Goal: Information Seeking & Learning: Find specific fact

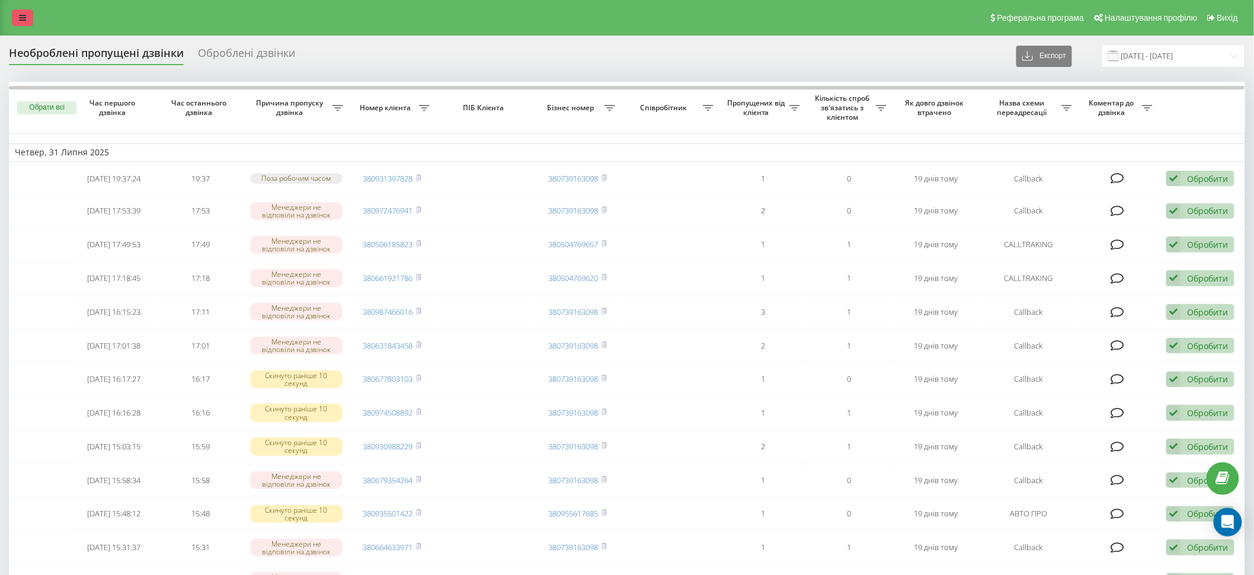
click at [20, 16] on icon at bounding box center [22, 18] width 7 height 8
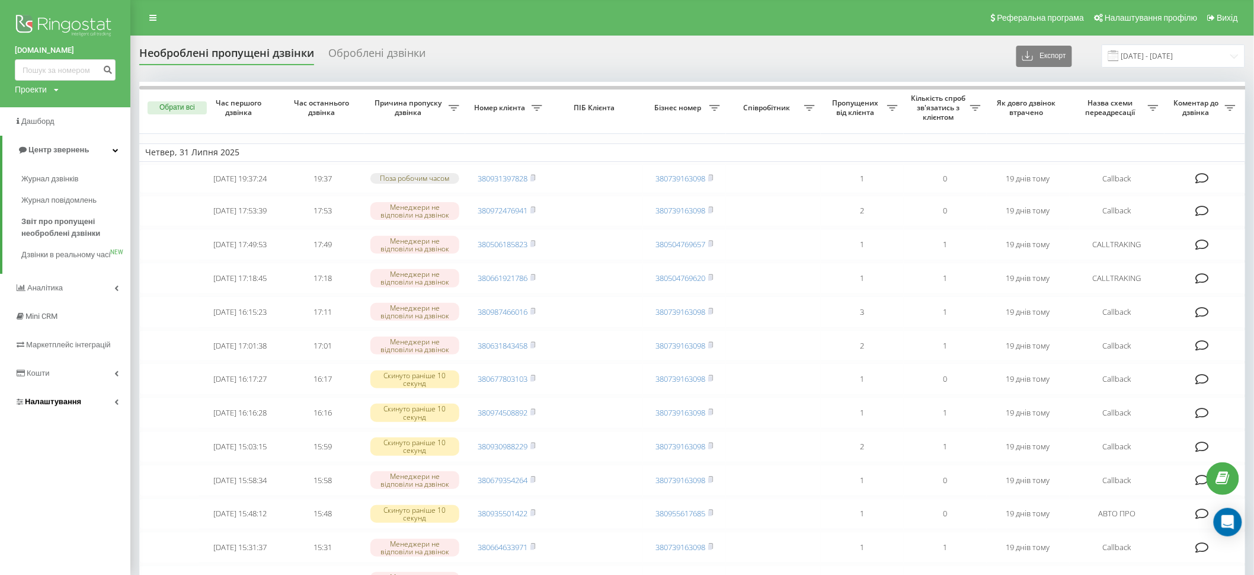
click at [71, 406] on span "Налаштування" at bounding box center [53, 401] width 56 height 9
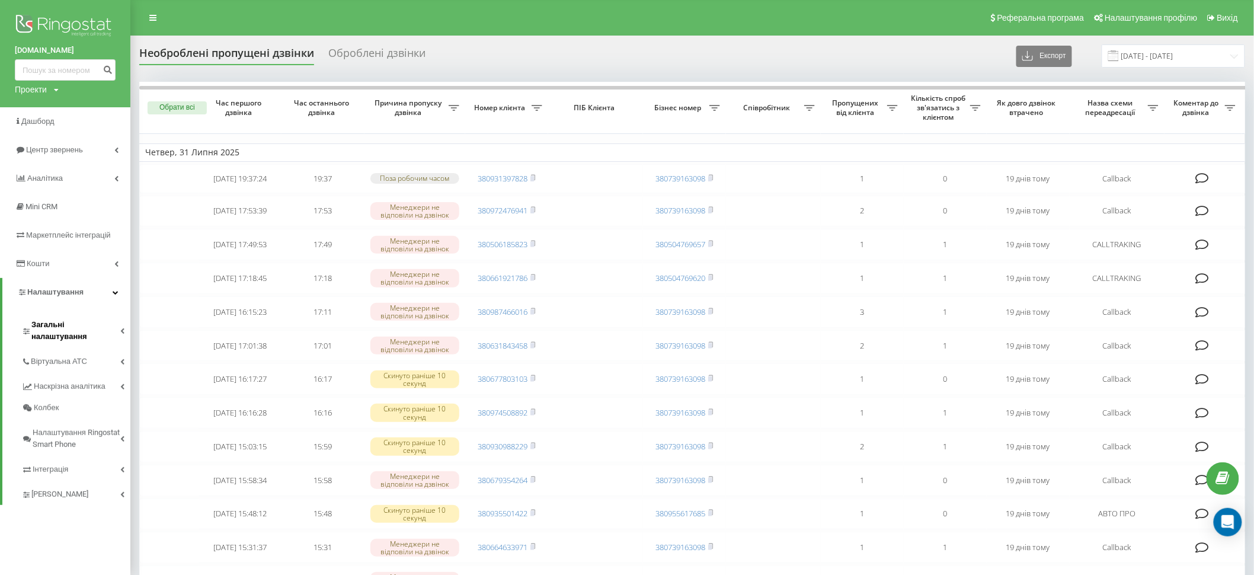
click at [75, 328] on span "Загальні налаштування" at bounding box center [75, 331] width 89 height 24
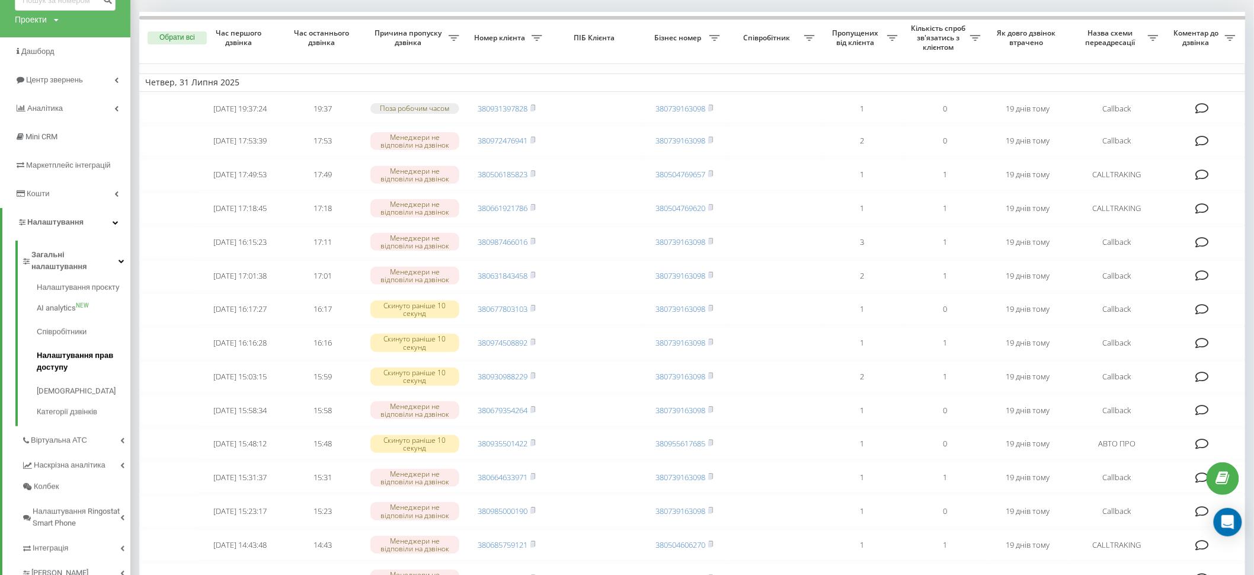
scroll to position [72, 0]
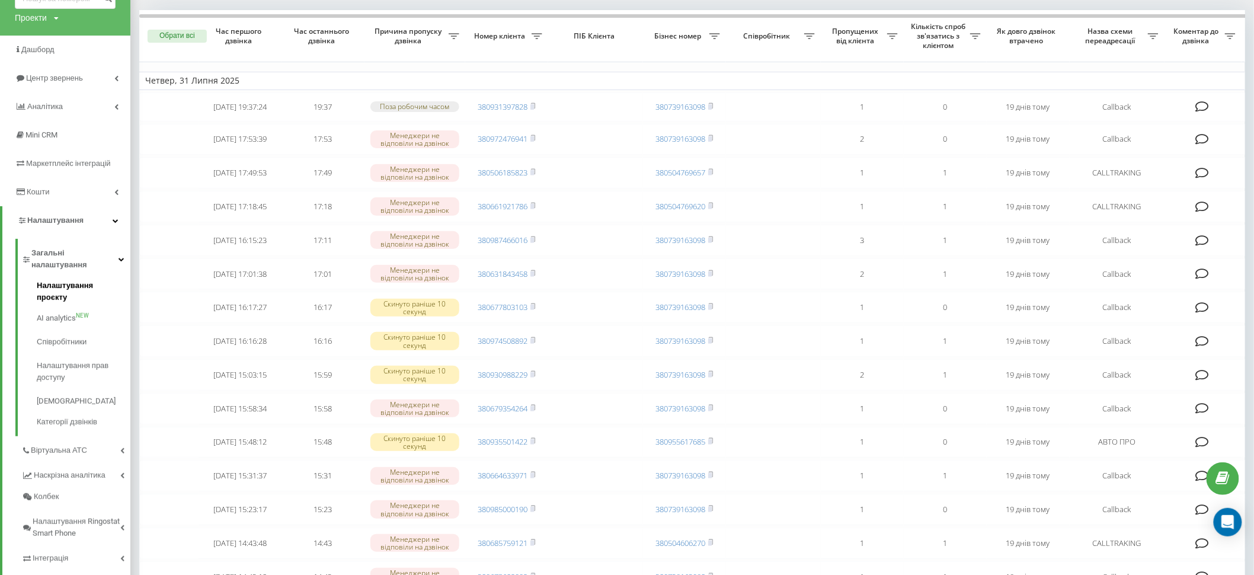
click at [74, 280] on span "Налаштування проєкту" at bounding box center [81, 292] width 88 height 24
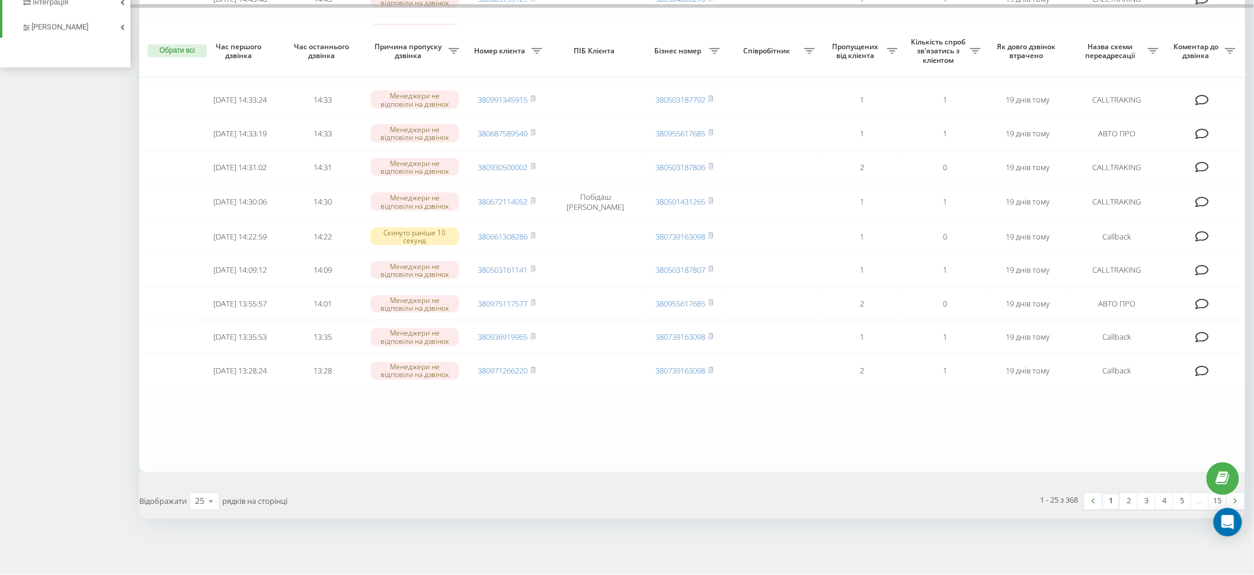
scroll to position [600, 0]
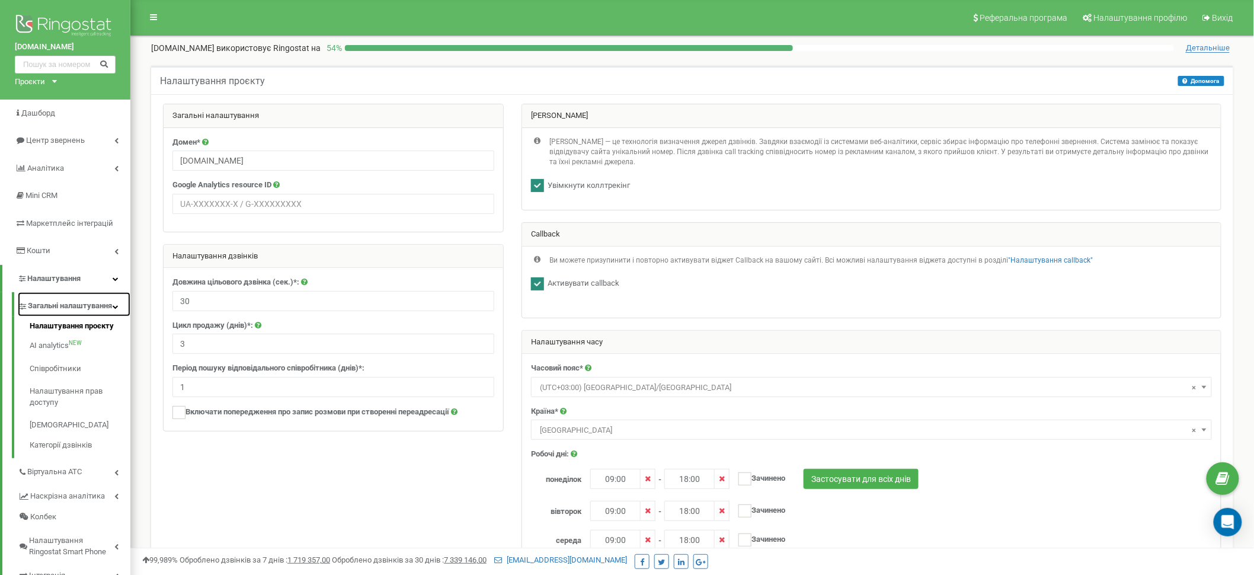
click at [33, 310] on span "Загальні налаштування" at bounding box center [70, 305] width 84 height 11
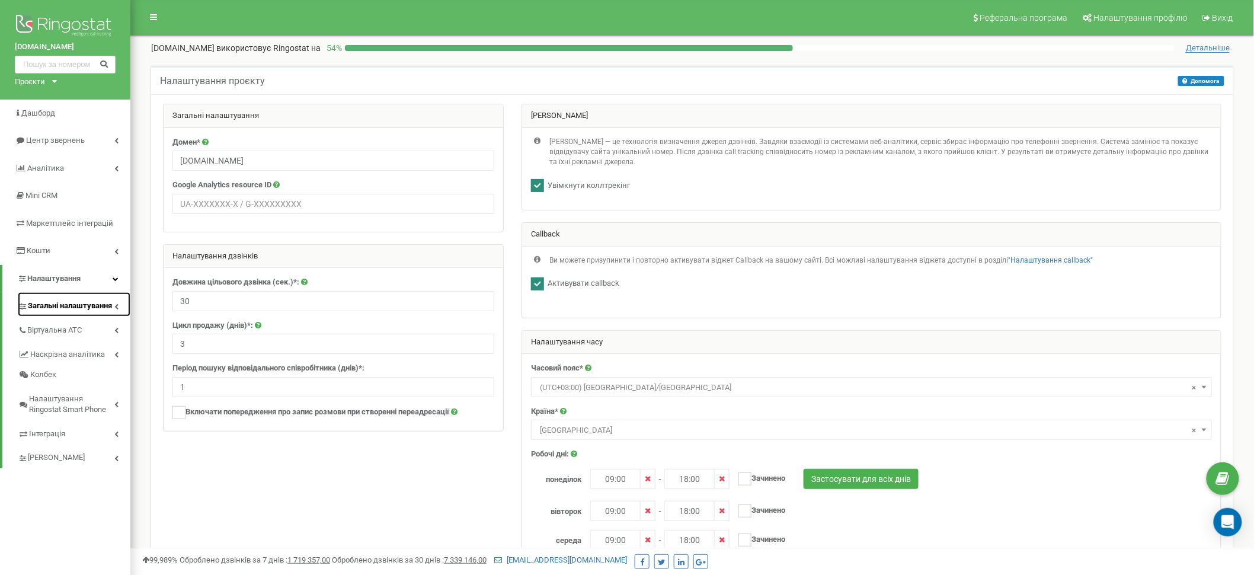
click at [33, 309] on span "Загальні налаштування" at bounding box center [70, 305] width 84 height 11
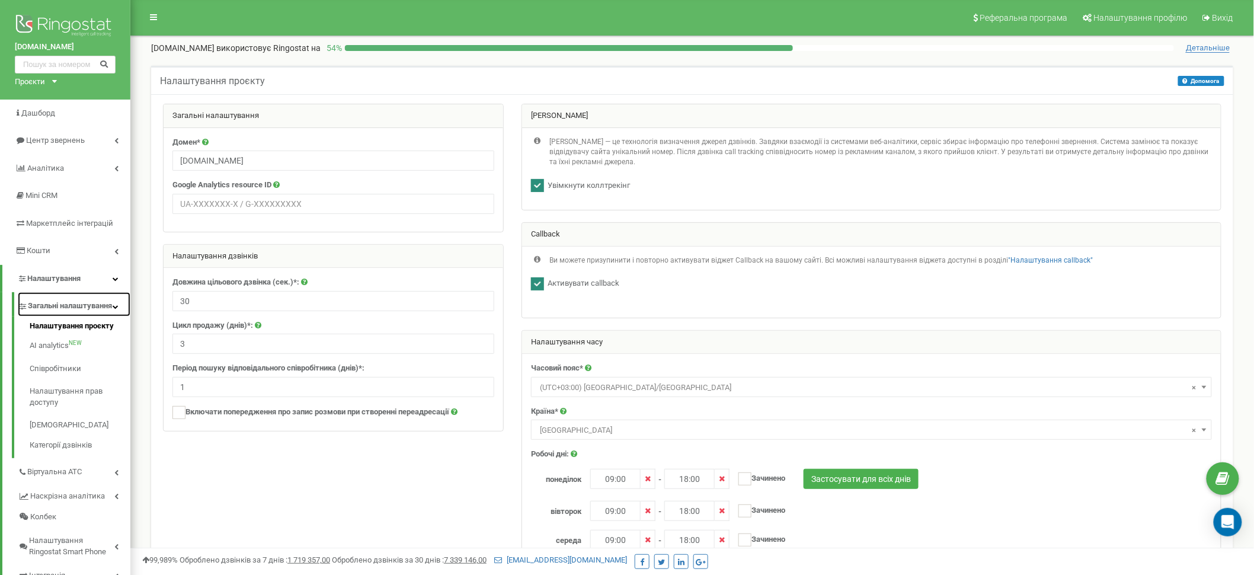
click at [33, 309] on span "Загальні налаштування" at bounding box center [70, 305] width 84 height 11
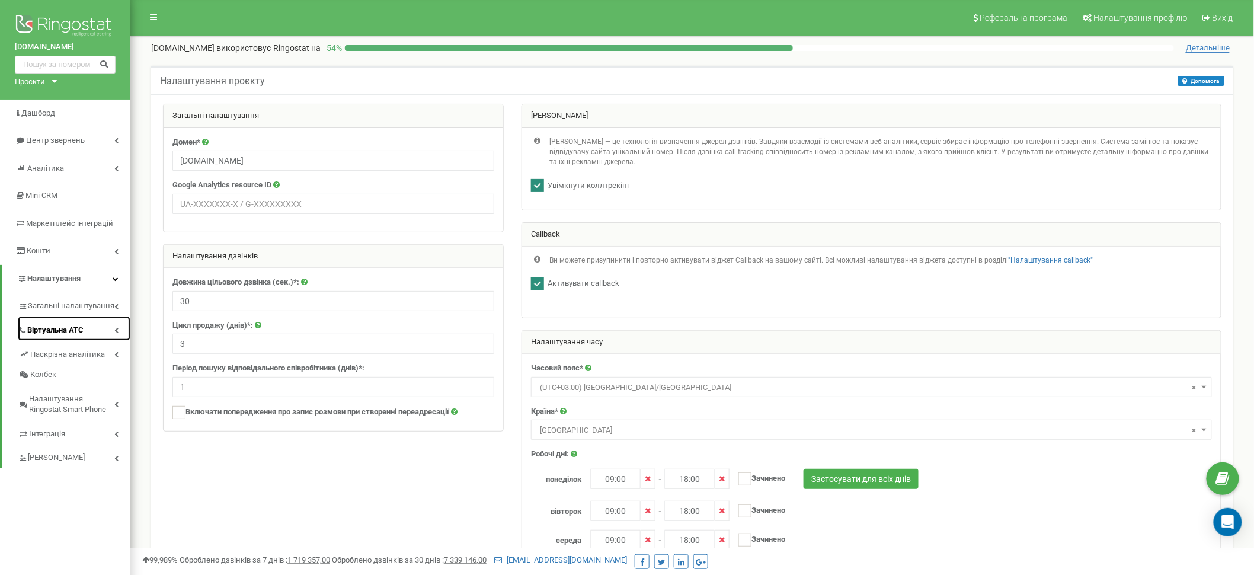
click at [36, 327] on span "Віртуальна АТС" at bounding box center [55, 330] width 56 height 11
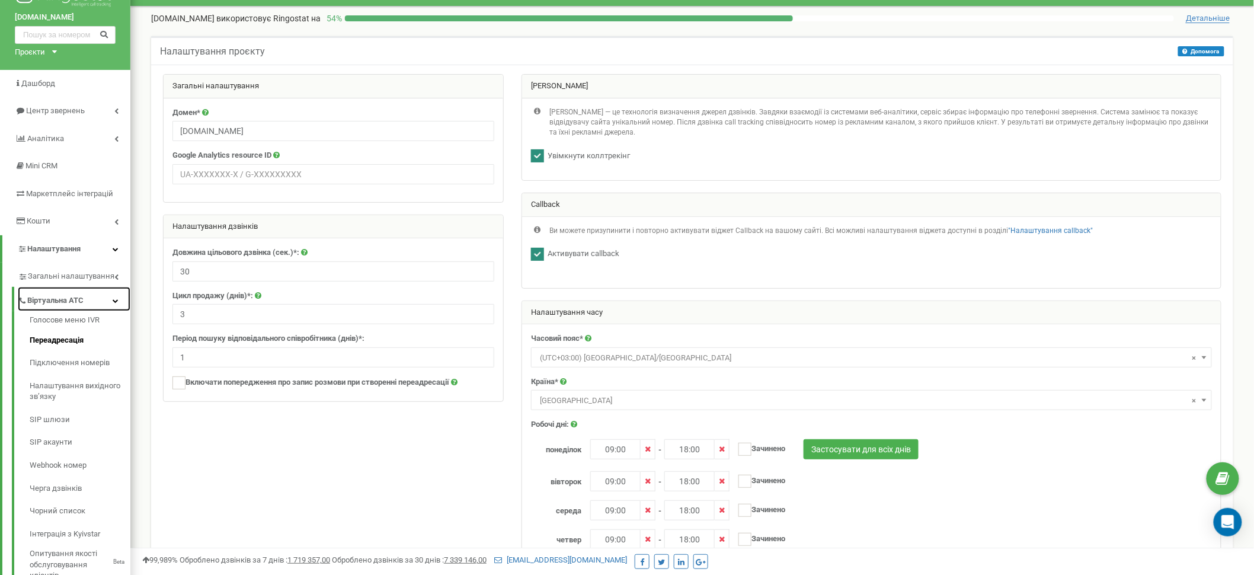
scroll to position [31, 0]
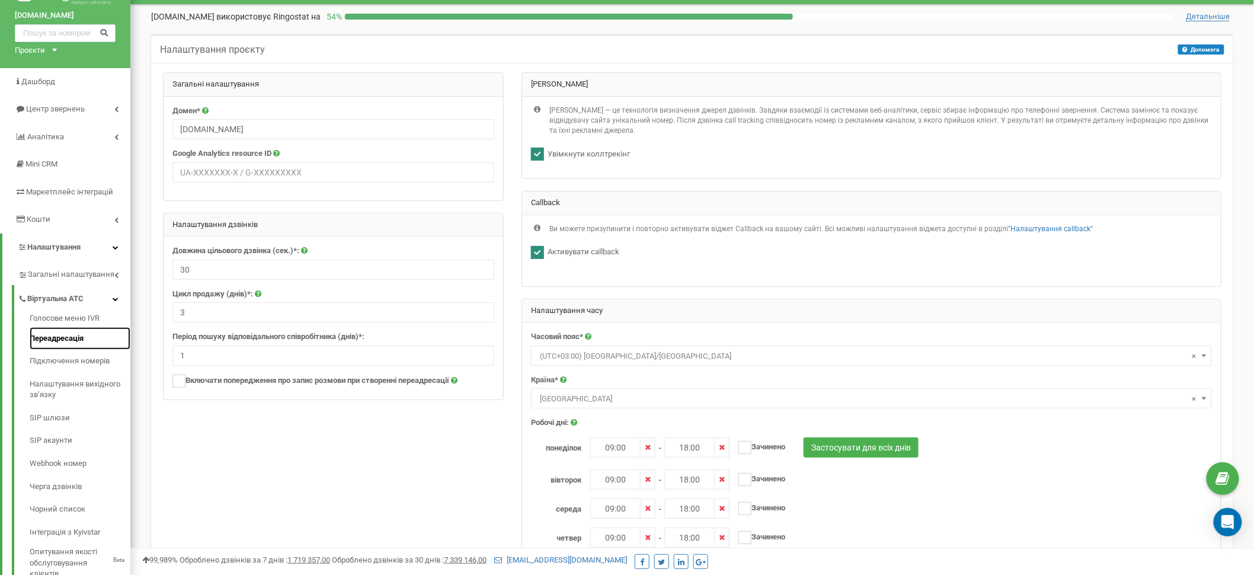
click at [59, 341] on link "Переадресація" at bounding box center [80, 338] width 101 height 23
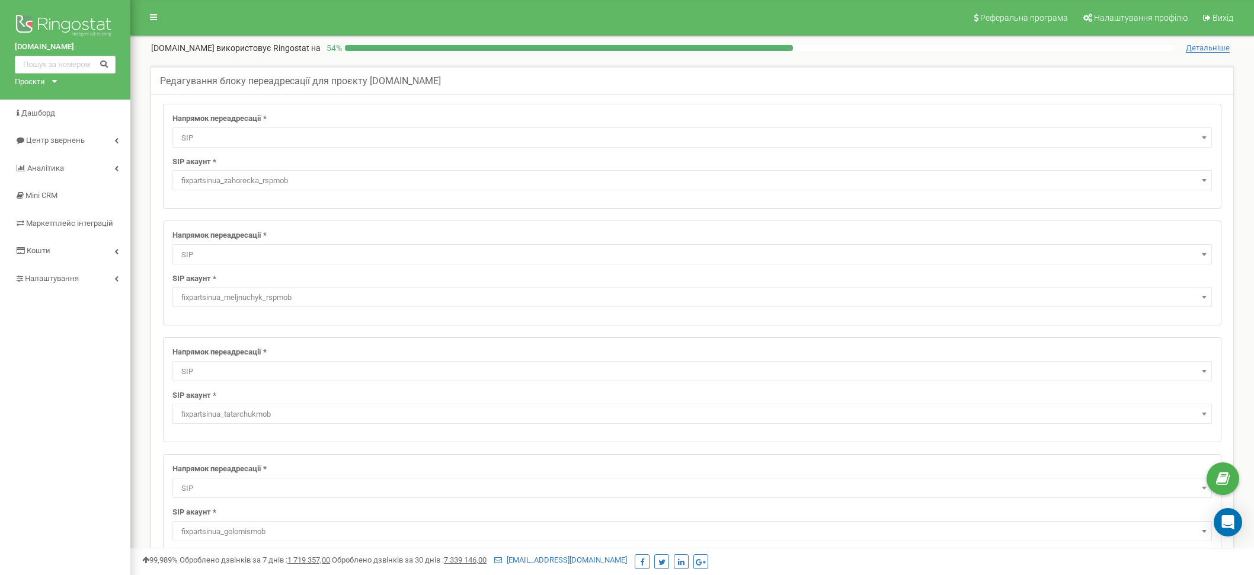
select select "SIP"
select select "fixpartsinua_zahorecka_rspmob"
select select "SIP"
select select "fixpartsinua_meljnuchyk_rspmob"
select select "SIP"
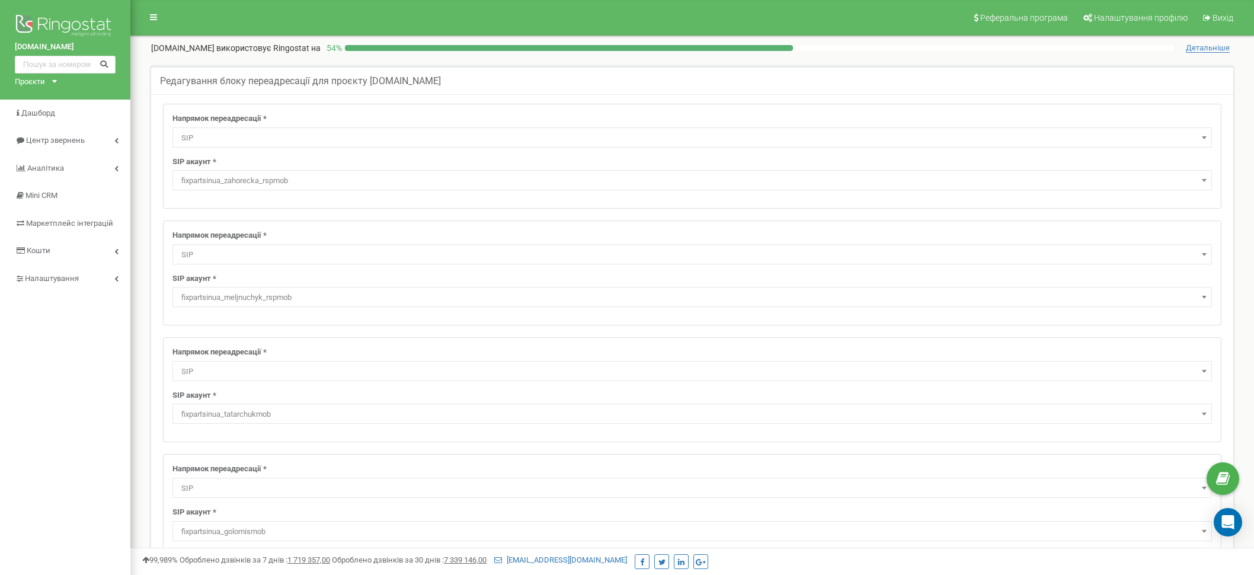
select select "fixpartsinua_tatarchukmob"
select select "SIP"
select select "fixpartsinua_golomismob"
select select "SIP"
select select "fixpartsinua_kaptamob"
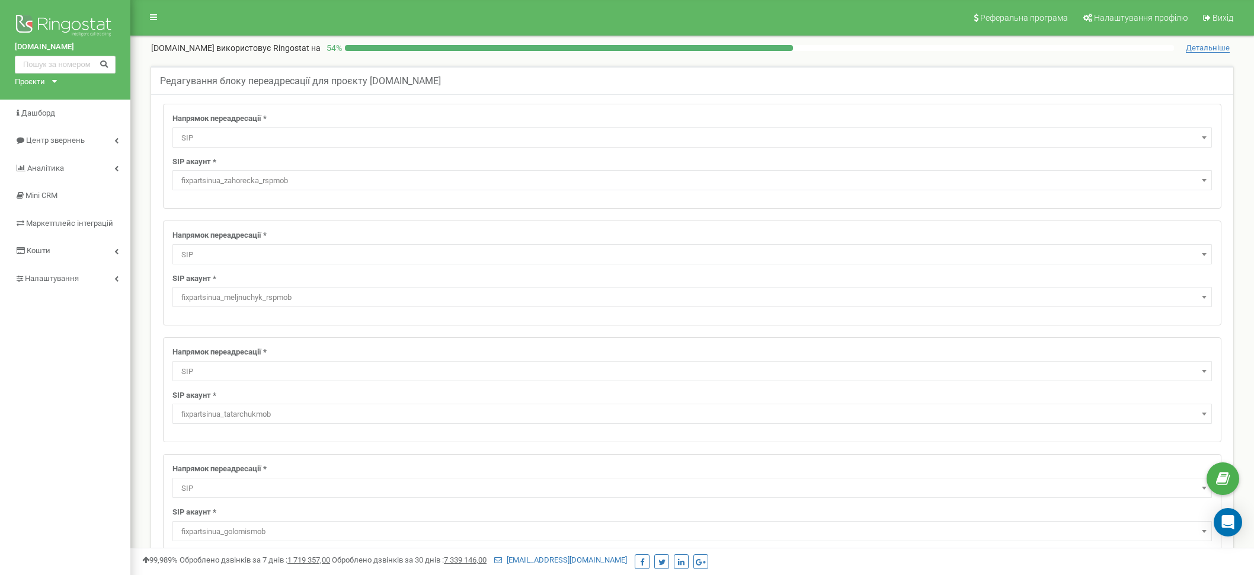
select select "SIP"
select select "fixpartsinua_fedorchuk_mob"
select select "SIP"
select select "fixpartsinua_Marinyakmob"
select select "SIP"
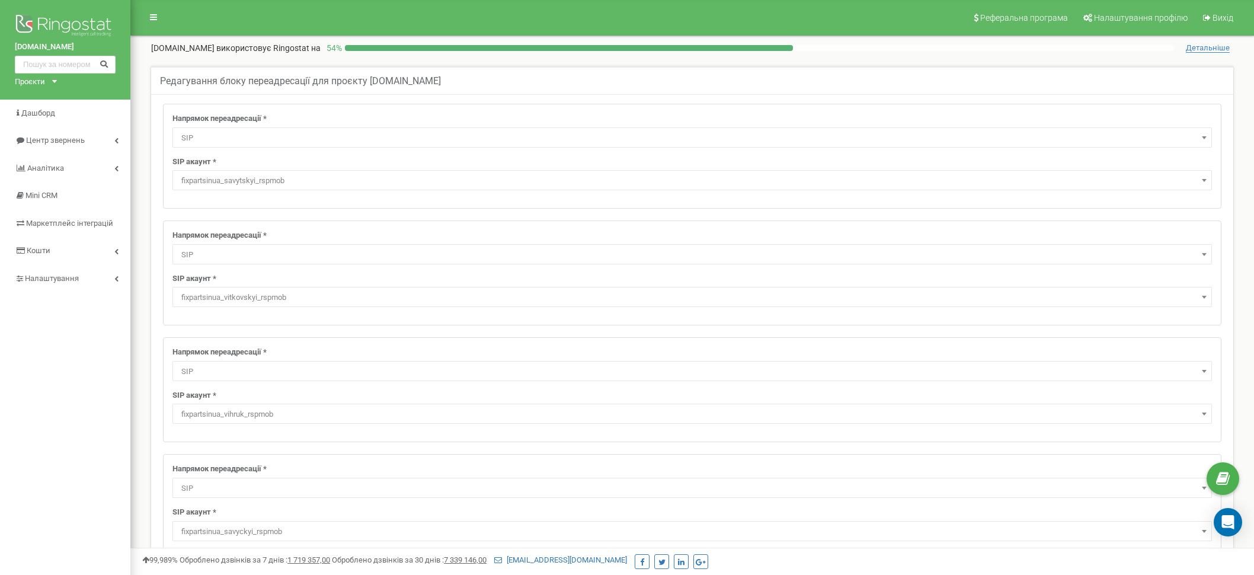
select select "fixpartsinua_savytskyi_rspmob"
select select "SIP"
select select "fixpartsinua_vitkovskyi_rspmob"
select select "SIP"
select select "fixpartsinua_vihruk_rspmob"
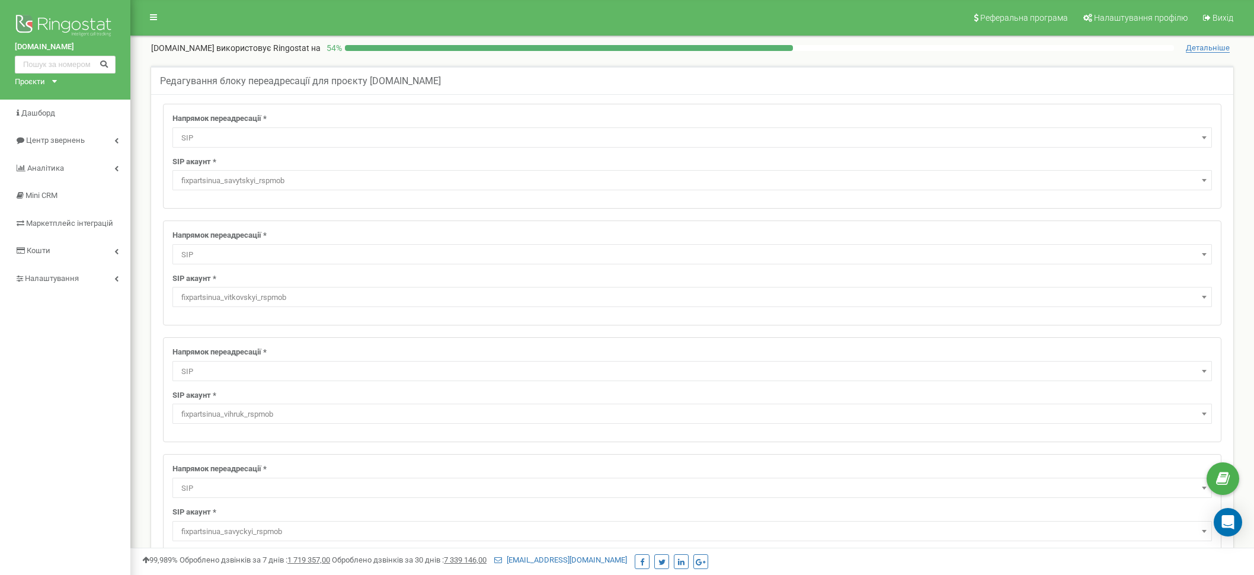
select select "SIP"
select select "fixpartsinua_savyckyi_rspmob"
select select "SIP"
select select "fixpartsinua_tkachuk_rspmob"
select select "SIP"
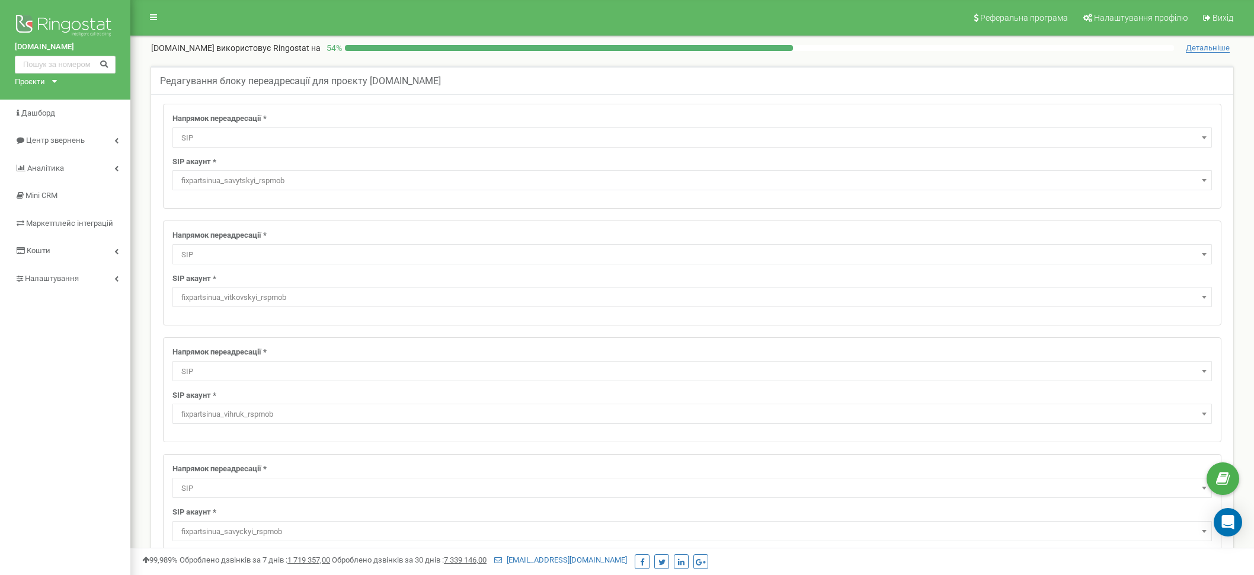
select select "fixpartsinua_kozliuk_rspmob"
select select "SIP"
select select "fixpartsinua_bonetskiy_mob"
select select "SIP"
select select "fixpartsinua_Marinyakmob"
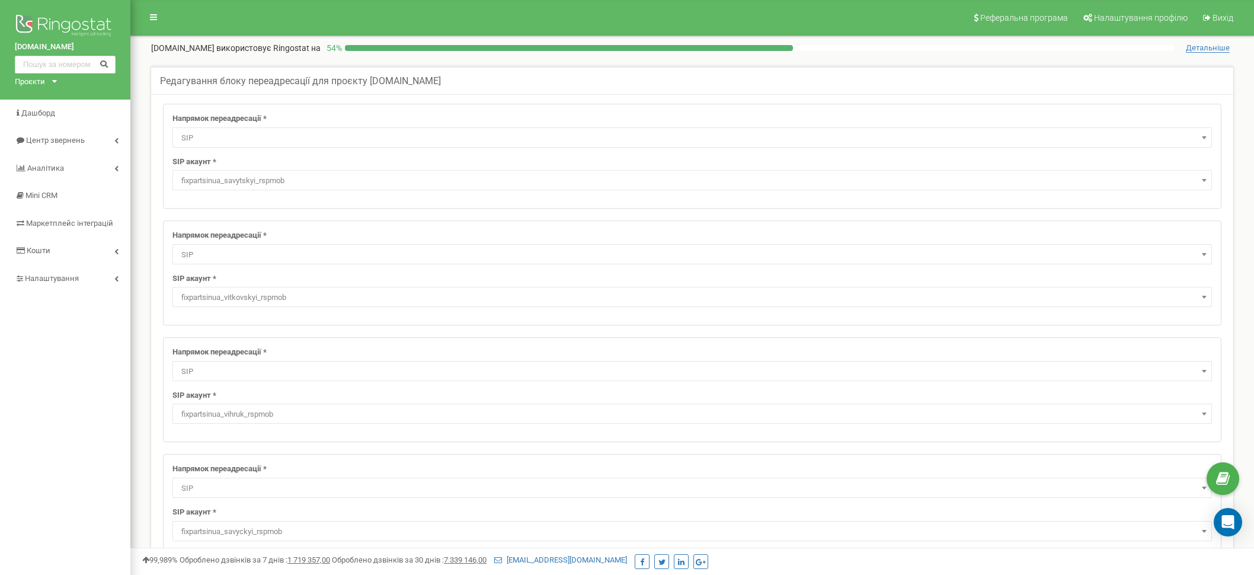
select select "SIP"
select select "fixpartsinua_dvasy_rspmob"
select select "SIP"
select select "fixpartsinua_pavlius_rspmob"
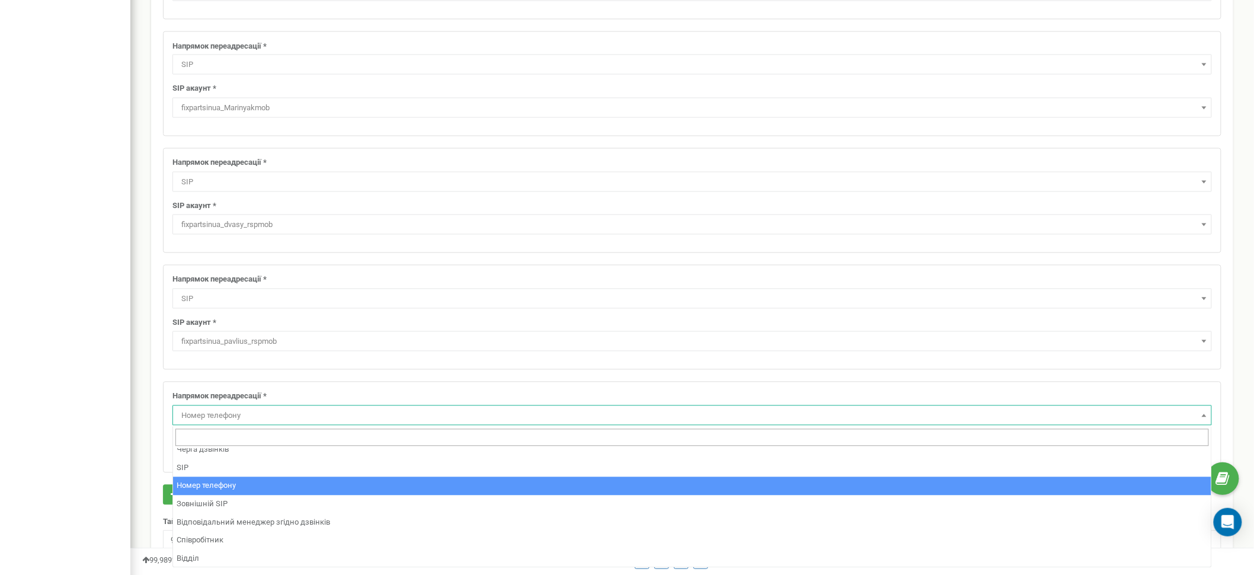
scroll to position [59, 0]
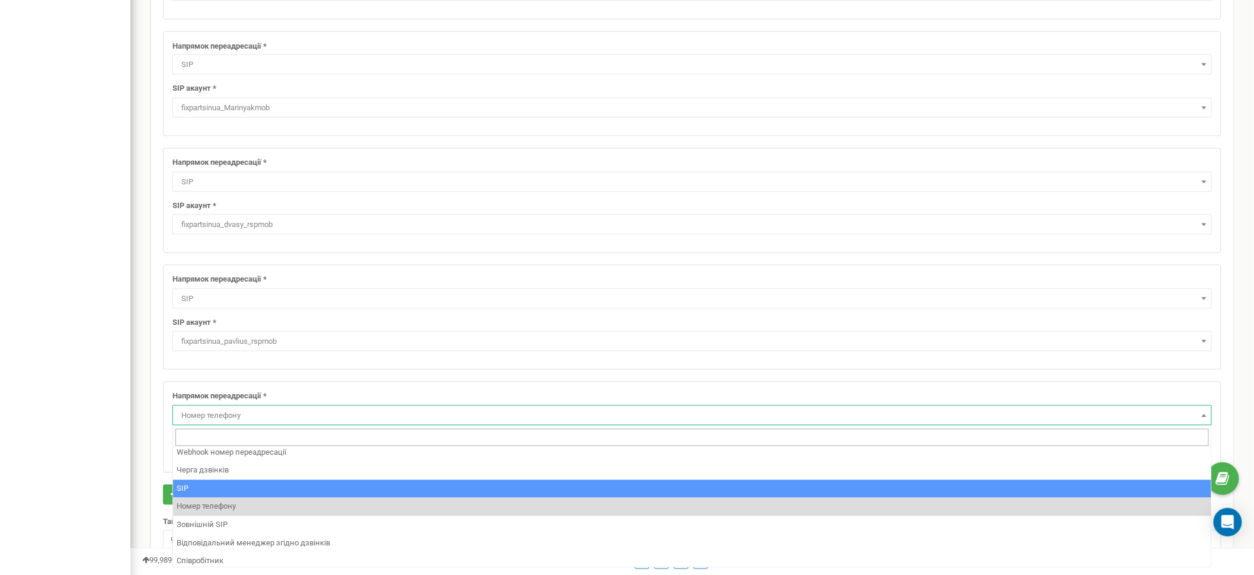
select select "SIP"
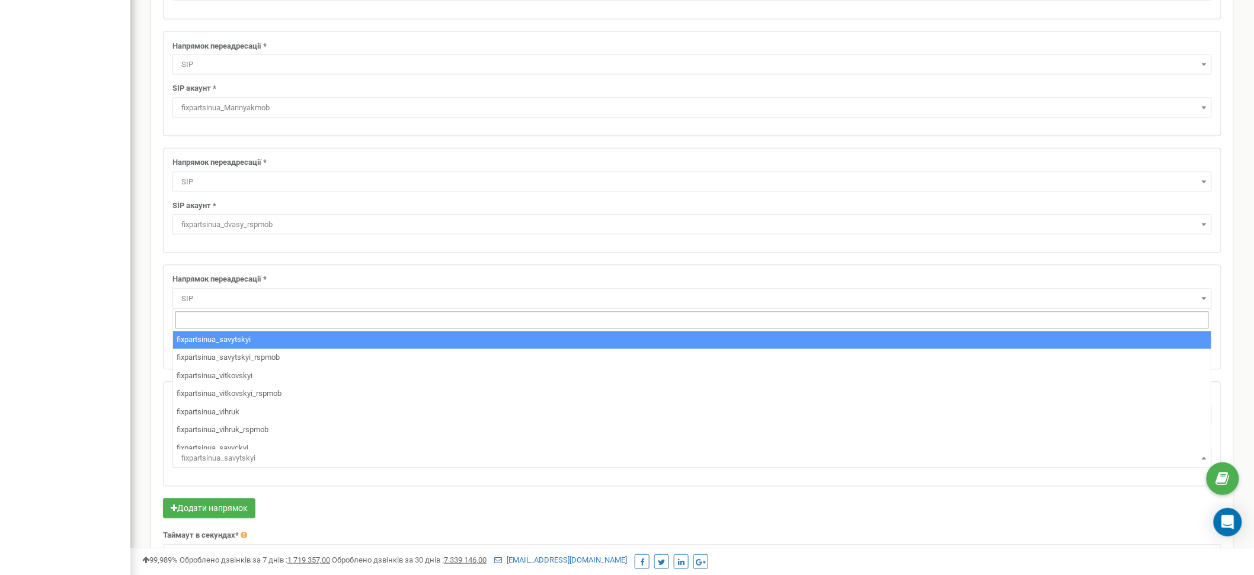
click at [230, 453] on span "fixpartsinua_savytskyi" at bounding box center [692, 458] width 1031 height 17
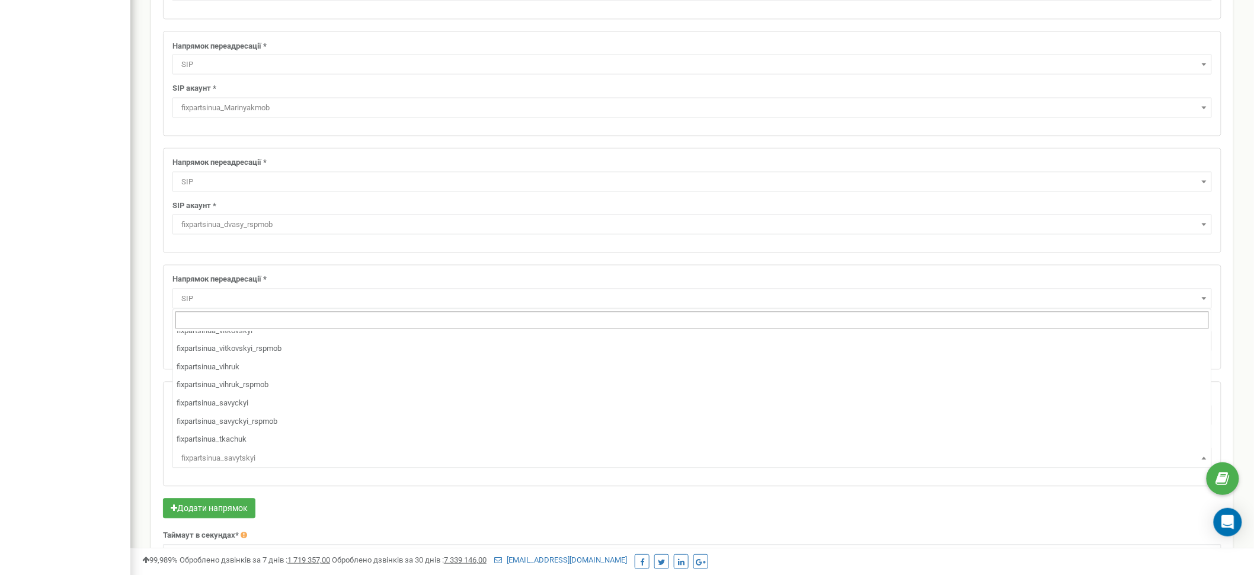
scroll to position [0, 0]
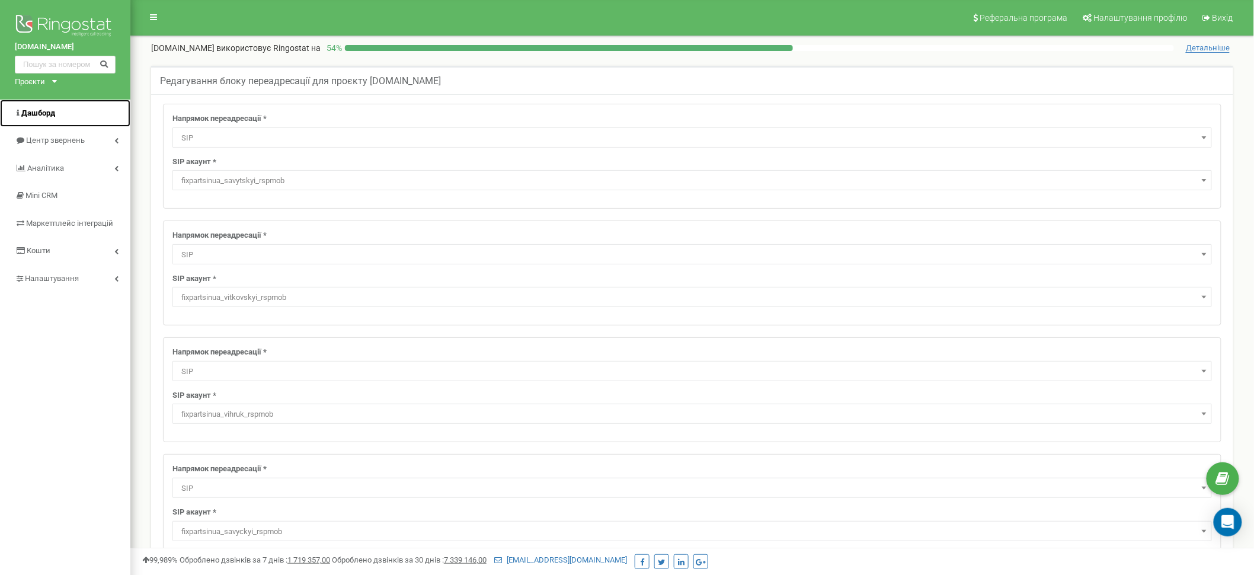
click at [60, 110] on link "Дашборд" at bounding box center [65, 114] width 130 height 28
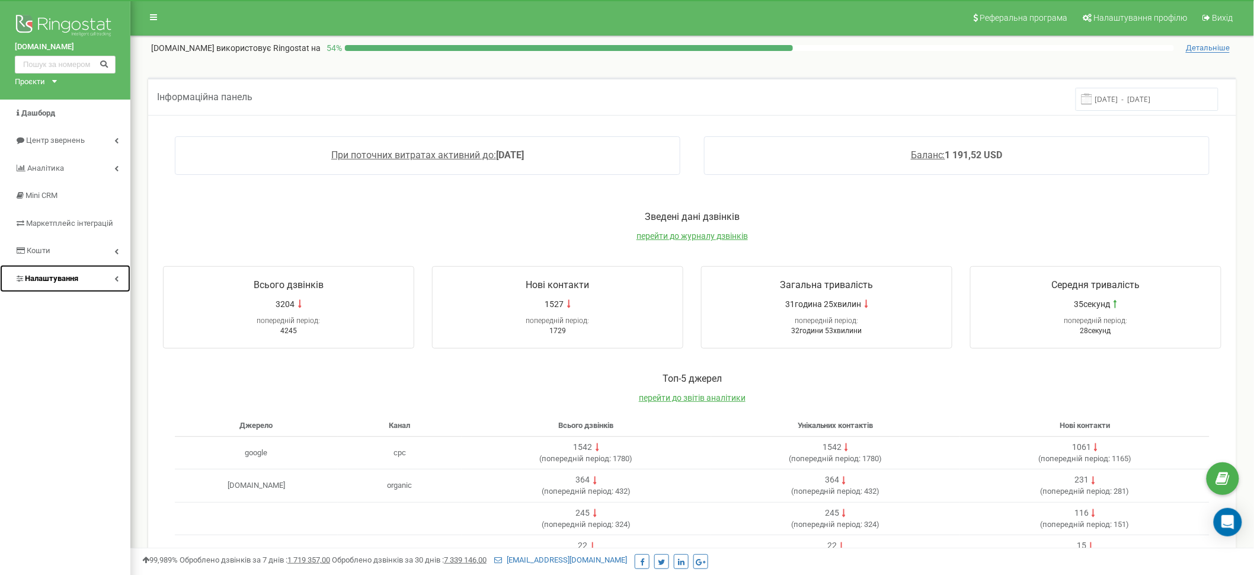
click at [70, 271] on link "Налаштування" at bounding box center [65, 279] width 130 height 28
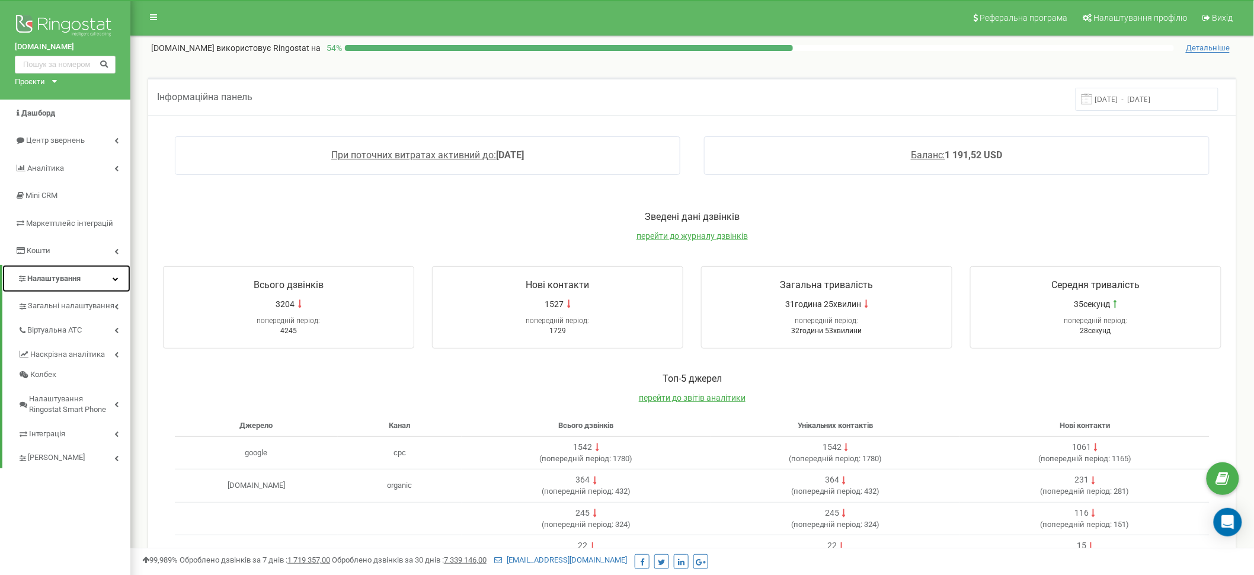
click at [69, 282] on span "Налаштування" at bounding box center [53, 278] width 53 height 9
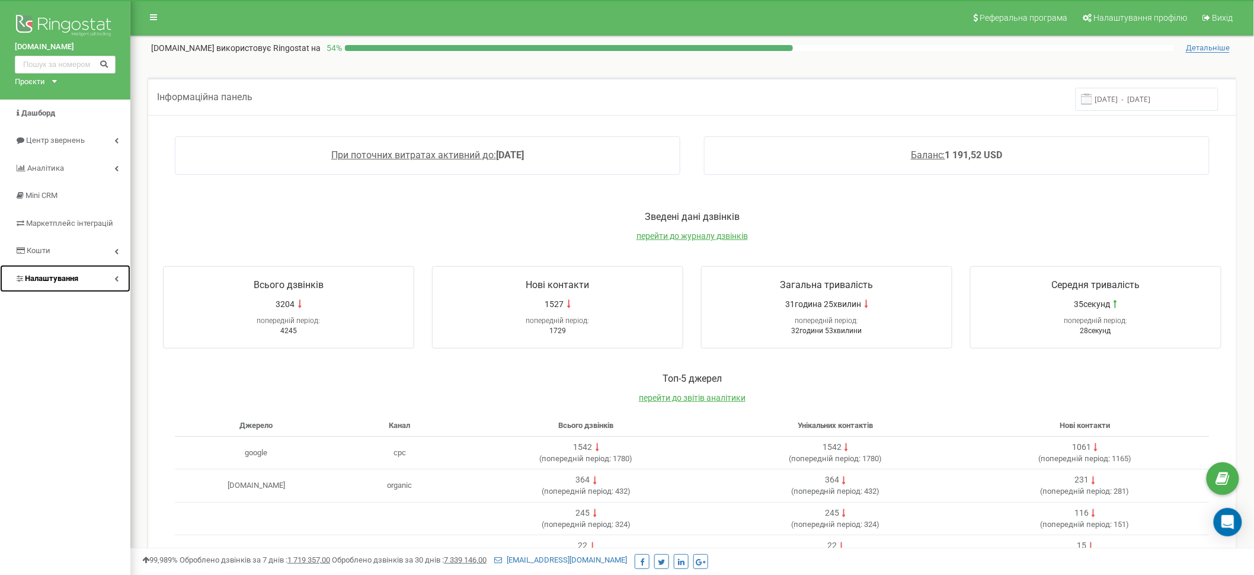
click at [69, 282] on span "Налаштування" at bounding box center [51, 278] width 53 height 9
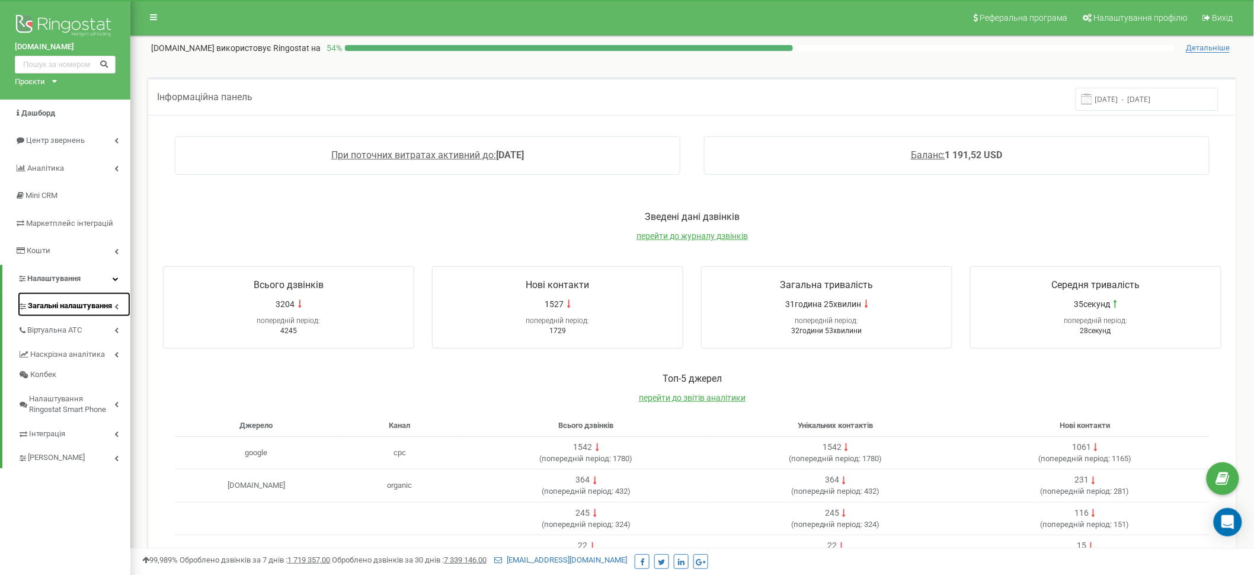
click at [69, 307] on span "Загальні налаштування" at bounding box center [70, 305] width 84 height 11
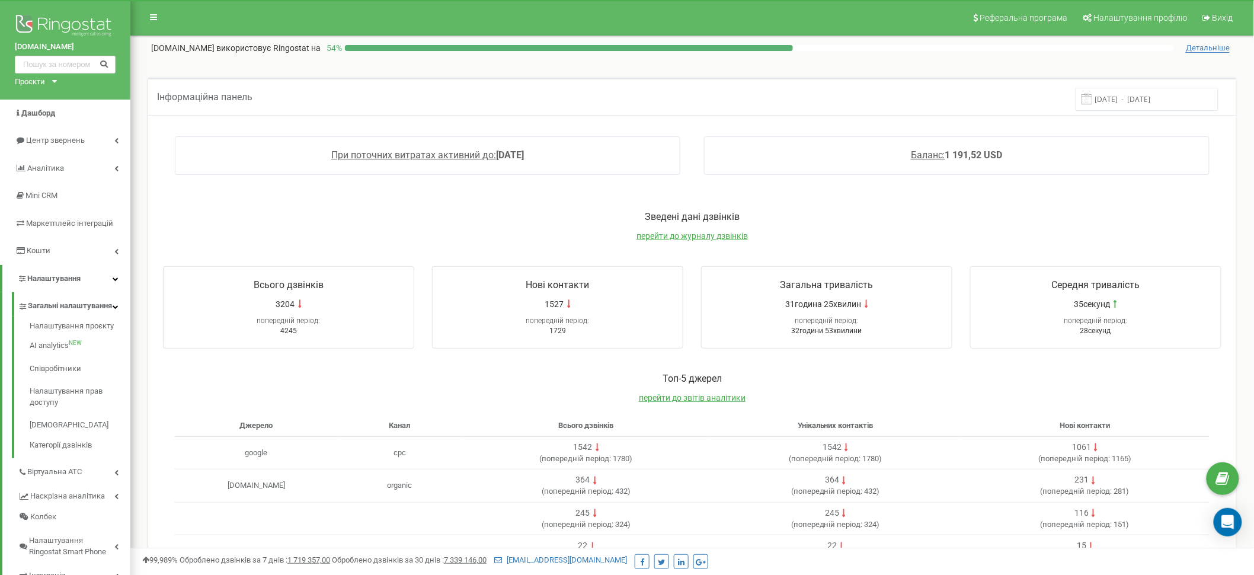
click at [67, 327] on div "Налаштування проєкту AI analytics NEW Співробітники Налаштування прав доступу С…" at bounding box center [71, 387] width 118 height 142
click at [67, 330] on div "Налаштування проєкту AI analytics NEW Співробітники Налаштування прав доступу С…" at bounding box center [71, 387] width 118 height 142
click at [66, 333] on link "Налаштування проєкту" at bounding box center [80, 328] width 101 height 14
click at [79, 329] on div "Налаштування проєкту AI analytics NEW Співробітники Налаштування прав доступу С…" at bounding box center [71, 387] width 118 height 142
click at [75, 335] on link "Налаштування проєкту" at bounding box center [80, 328] width 101 height 14
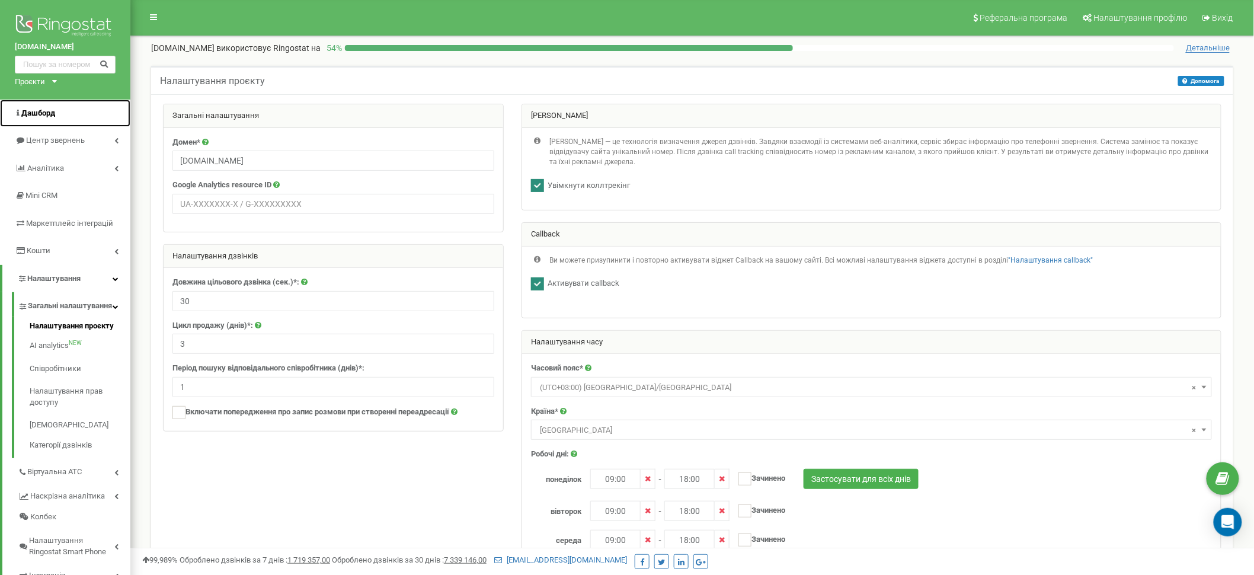
click at [52, 116] on span "Дашборд" at bounding box center [38, 112] width 34 height 9
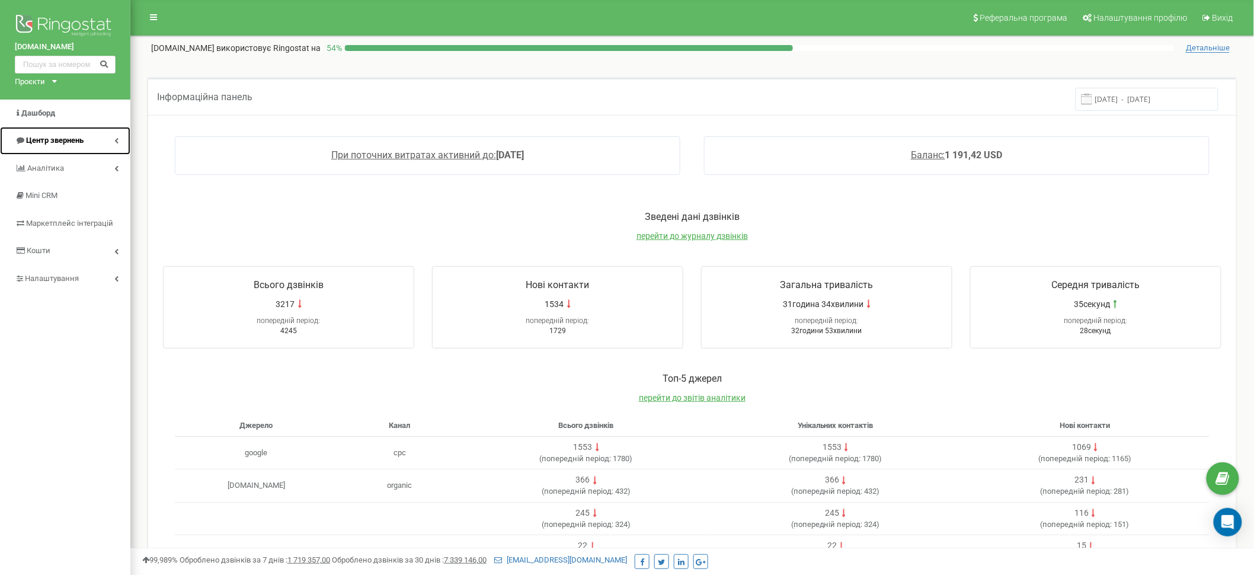
click at [75, 137] on span "Центр звернень" at bounding box center [54, 140] width 57 height 9
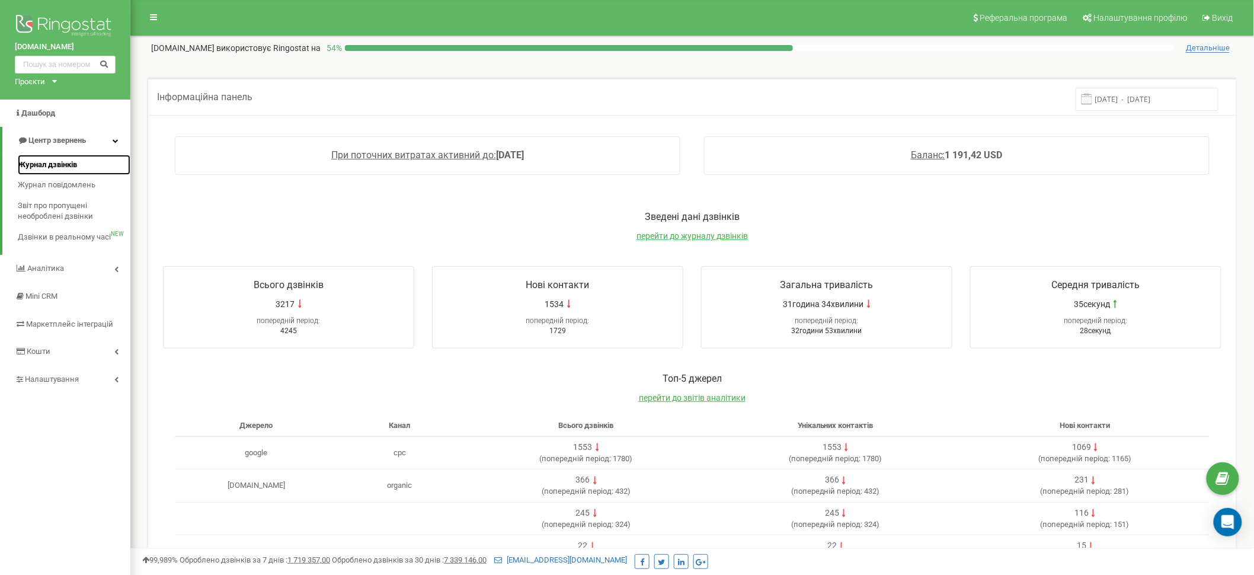
click at [63, 162] on span "Журнал дзвінків" at bounding box center [47, 164] width 59 height 11
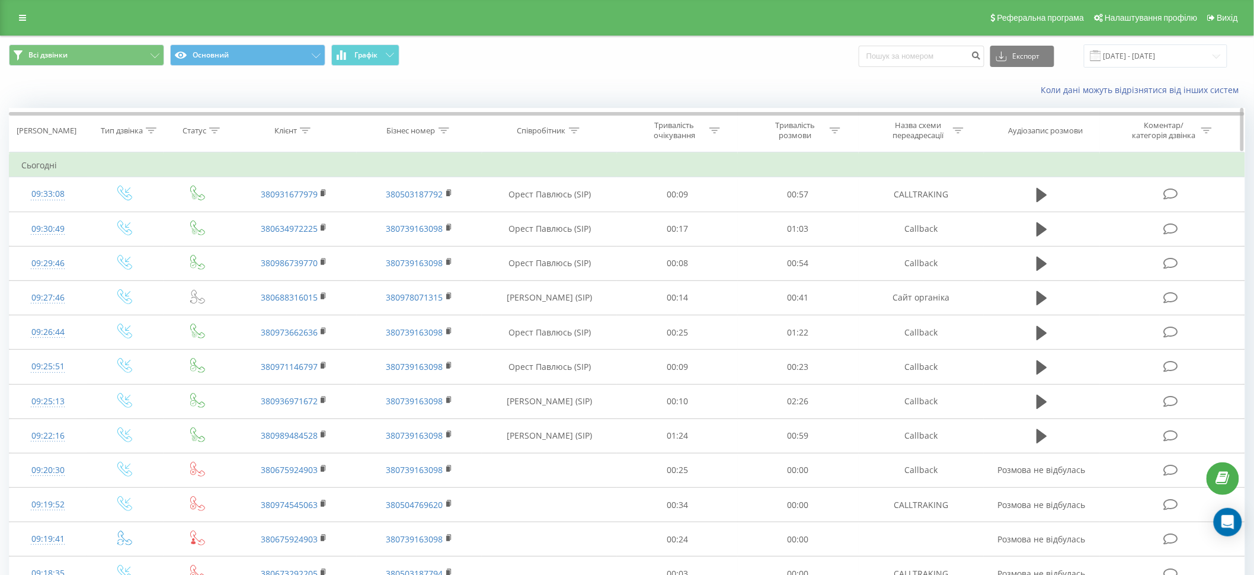
click at [575, 131] on icon at bounding box center [574, 130] width 11 height 6
click at [575, 182] on div at bounding box center [543, 187] width 84 height 11
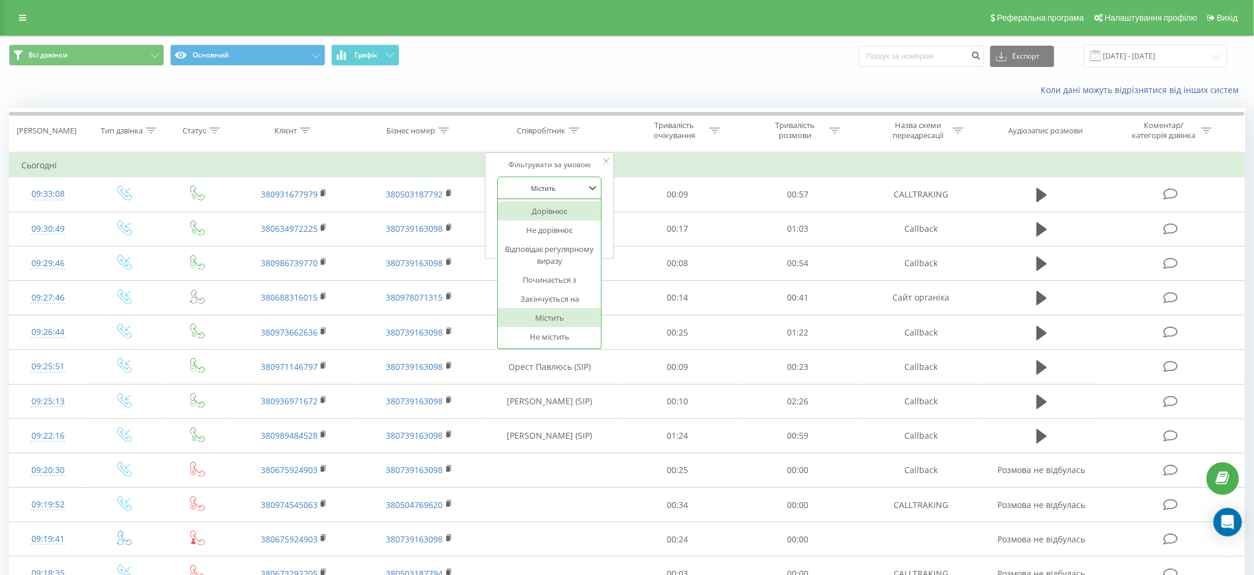
click at [578, 205] on div "Дорівнює" at bounding box center [549, 210] width 103 height 19
click at [572, 210] on input "text" at bounding box center [550, 215] width 104 height 21
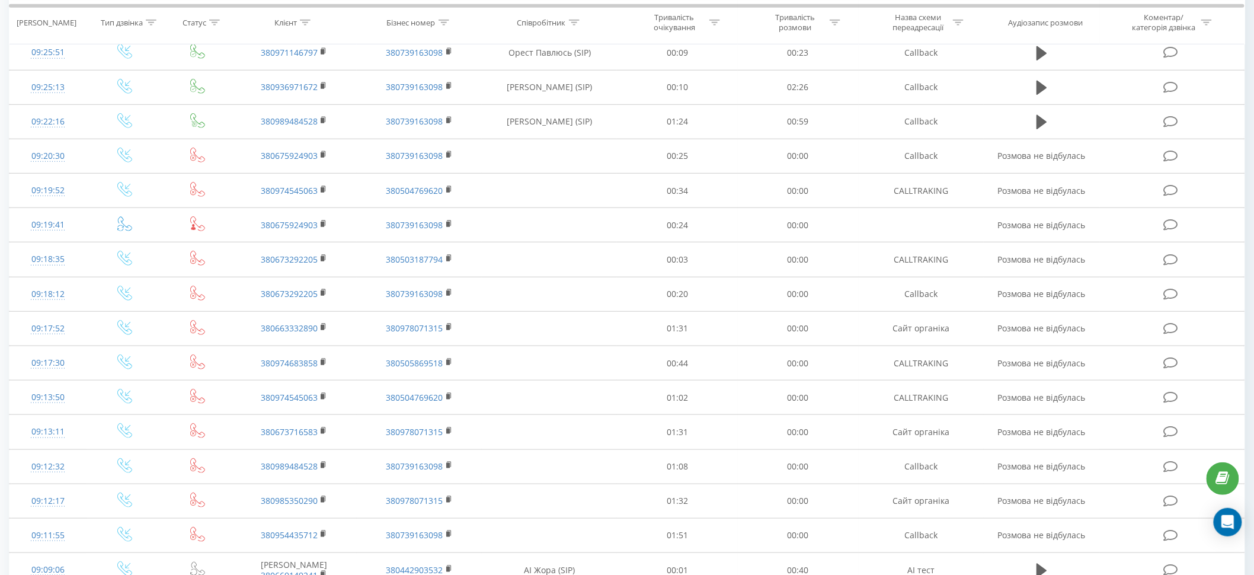
scroll to position [524, 0]
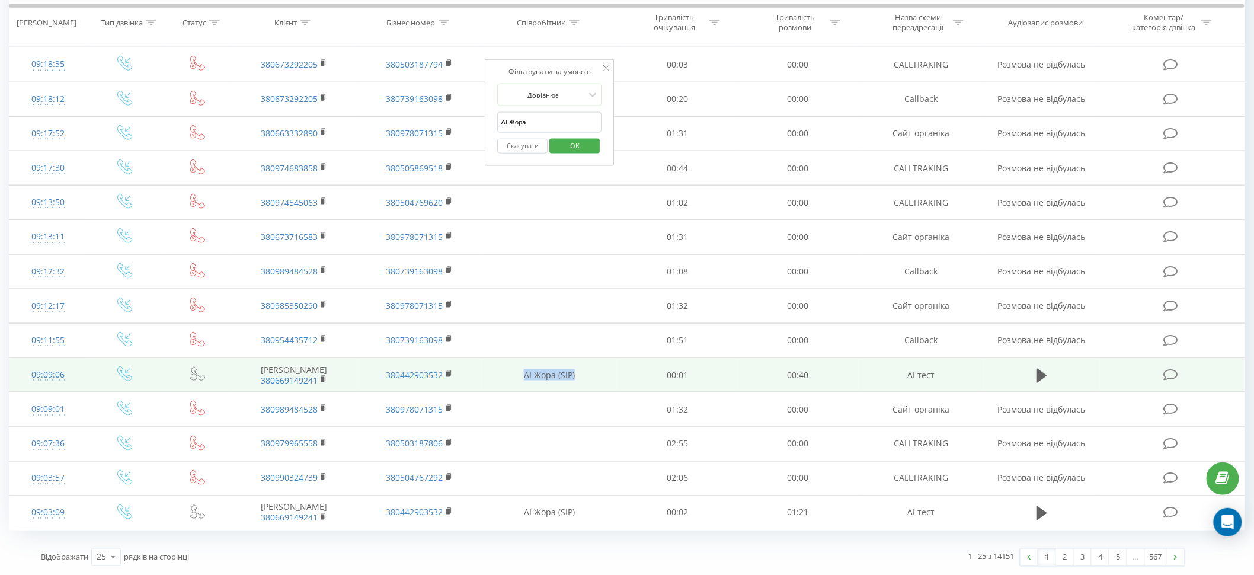
drag, startPoint x: 517, startPoint y: 367, endPoint x: 579, endPoint y: 367, distance: 61.6
click at [579, 367] on td "АІ Жора (SIP)" at bounding box center [549, 375] width 135 height 34
copy td "АІ Жора (SIP)"
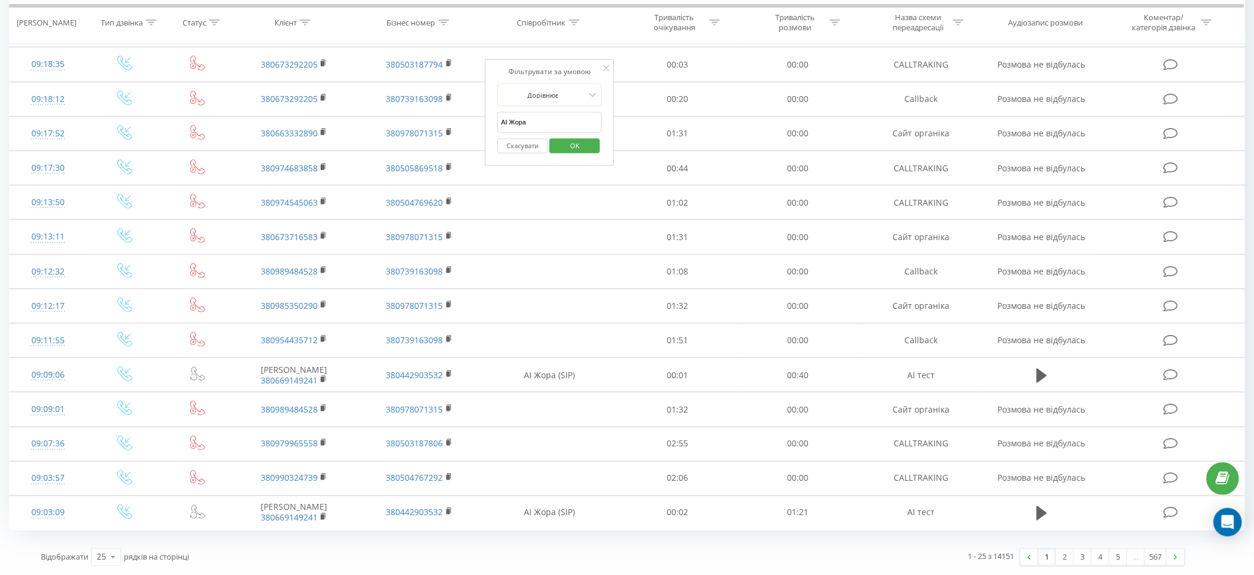
click at [541, 112] on input "АІ Жора" at bounding box center [550, 122] width 104 height 21
paste input "(SIP)"
type input "АІ Жора (SIP)"
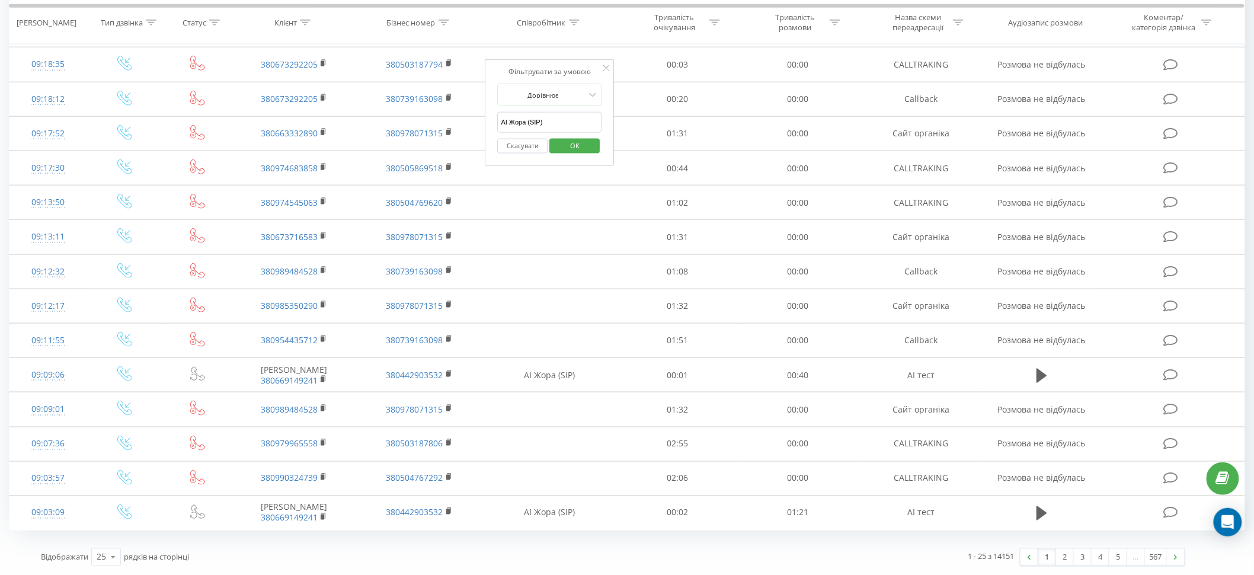
click at [571, 136] on span "OK" at bounding box center [574, 145] width 33 height 18
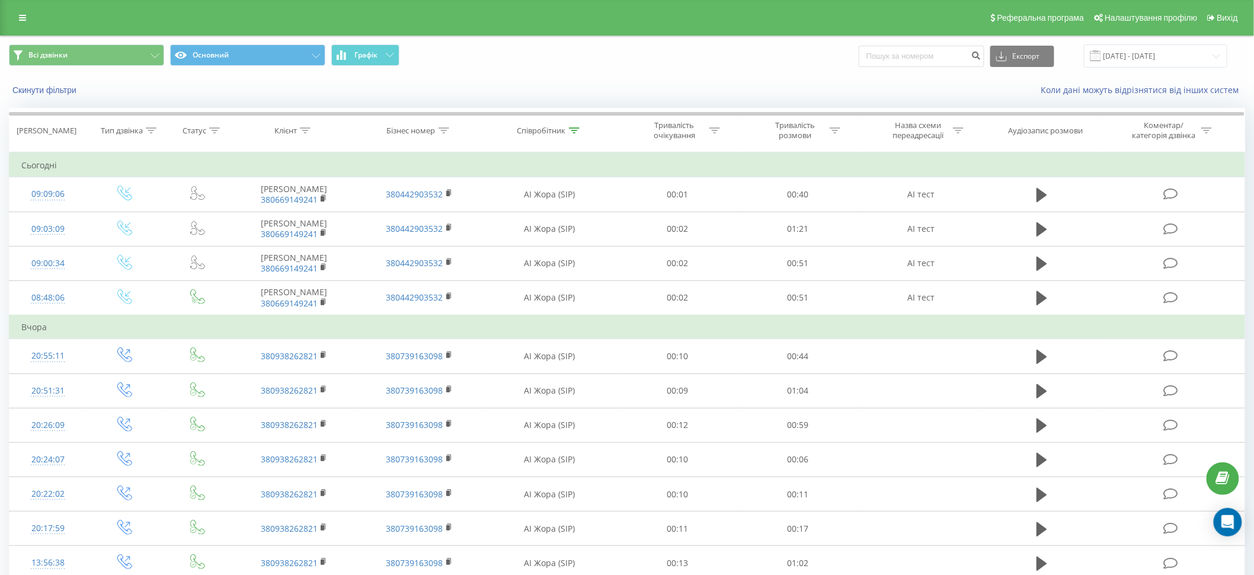
click at [538, 92] on div "Коли дані можуть відрізнятися вiд інших систем" at bounding box center [861, 90] width 783 height 12
